Goal: Transaction & Acquisition: Purchase product/service

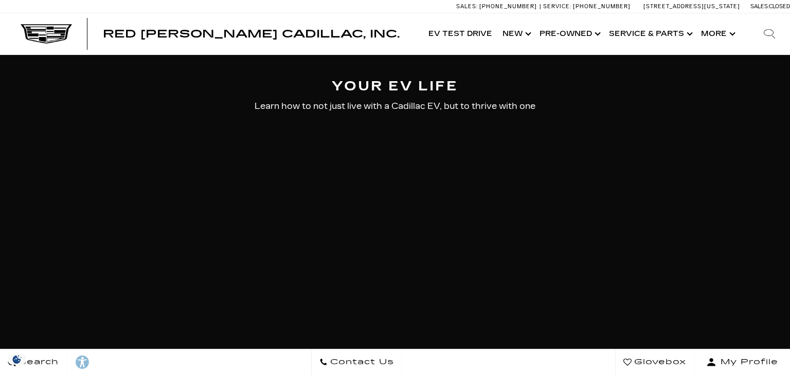
select select "ELEC"
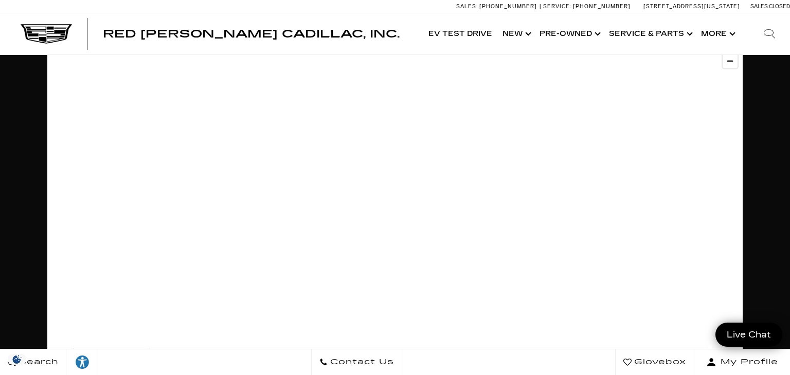
scroll to position [2946, 0]
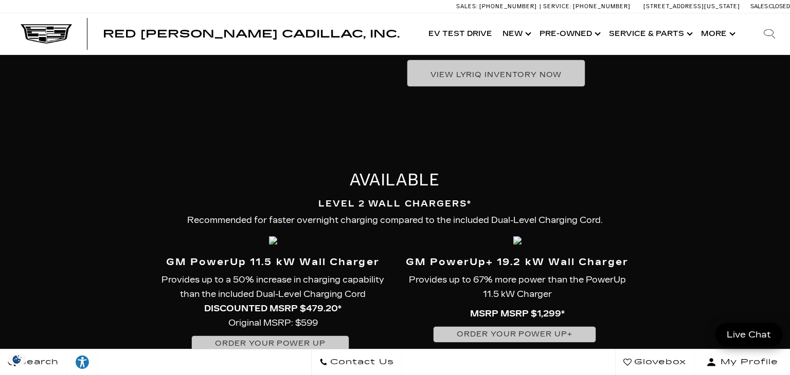
scroll to position [910, 0]
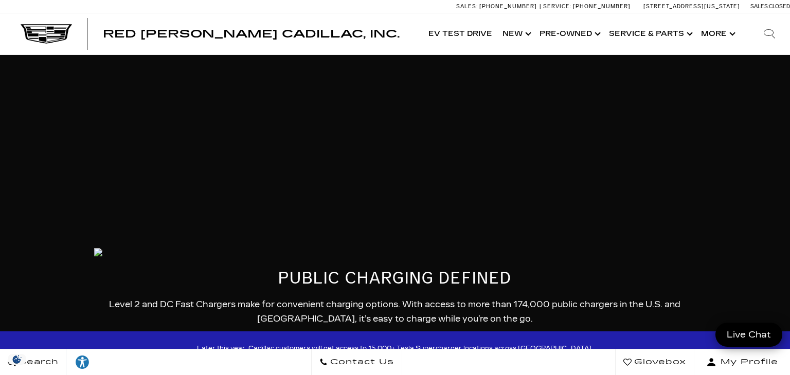
scroll to position [1260, 0]
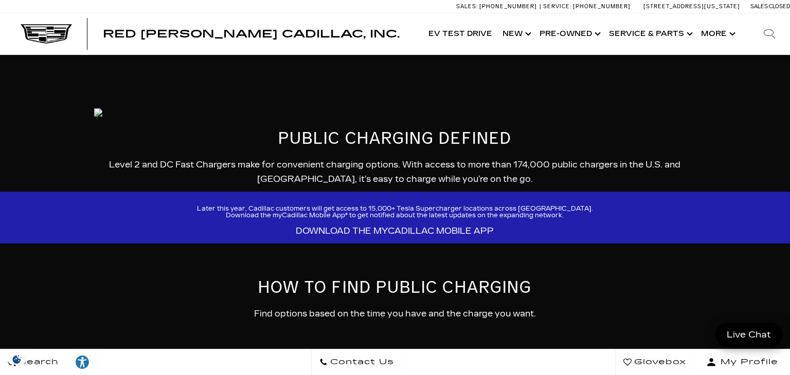
scroll to position [1404, 0]
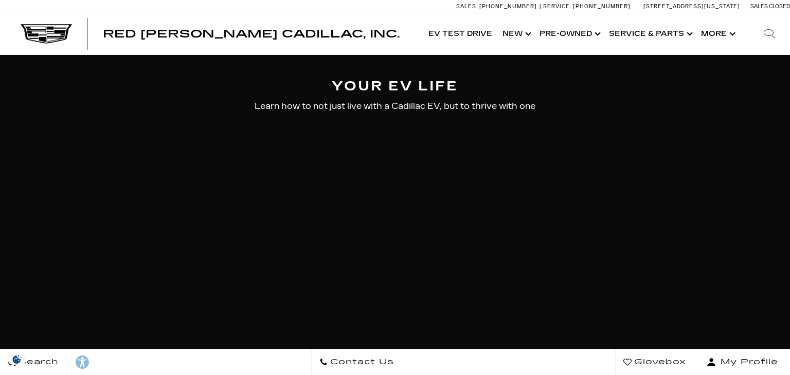
select select "ELEC"
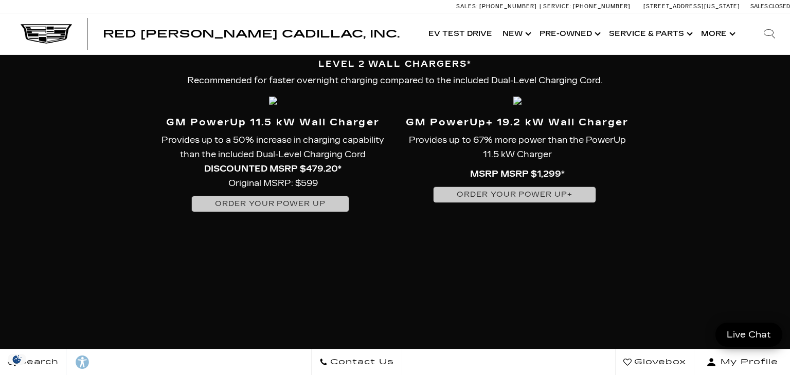
scroll to position [1234, 0]
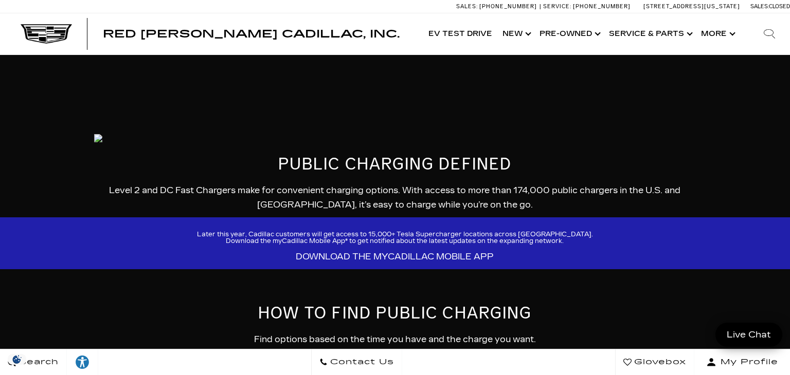
scroll to position [1378, 0]
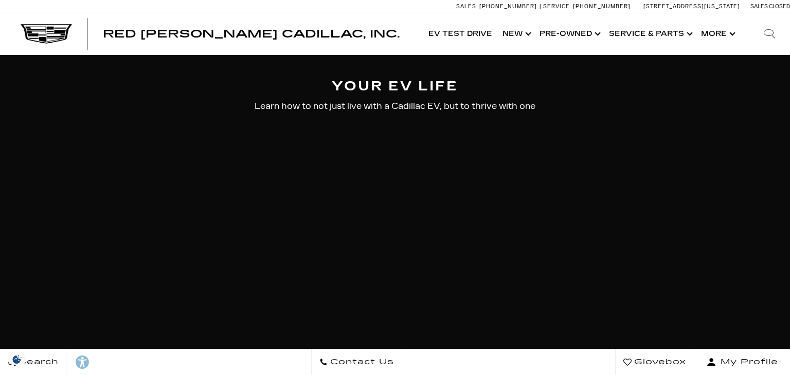
select select "ELEC"
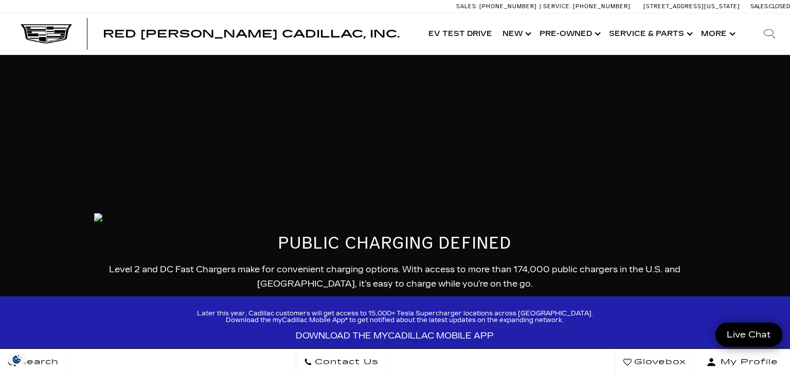
scroll to position [1333, 0]
